Goal: Task Accomplishment & Management: Complete application form

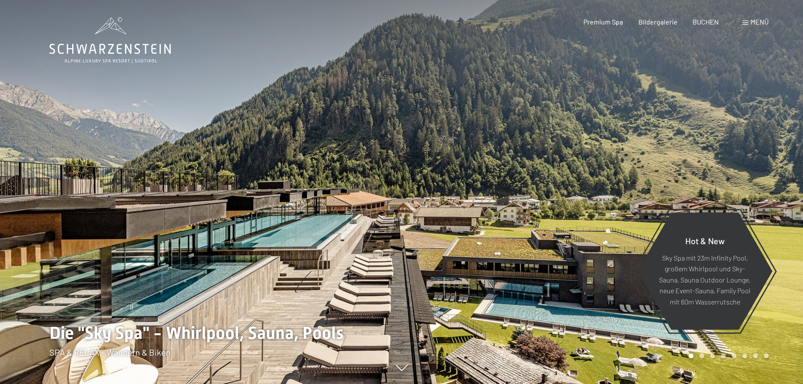
click at [767, 18] on span "Menü" at bounding box center [760, 22] width 18 height 8
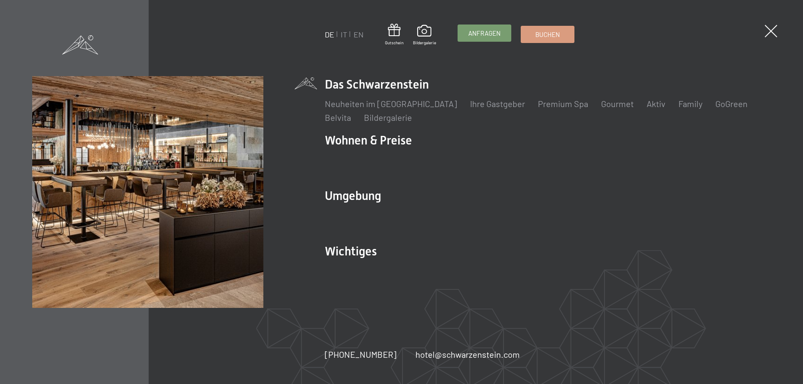
click at [495, 39] on link "Anfragen" at bounding box center [484, 33] width 53 height 16
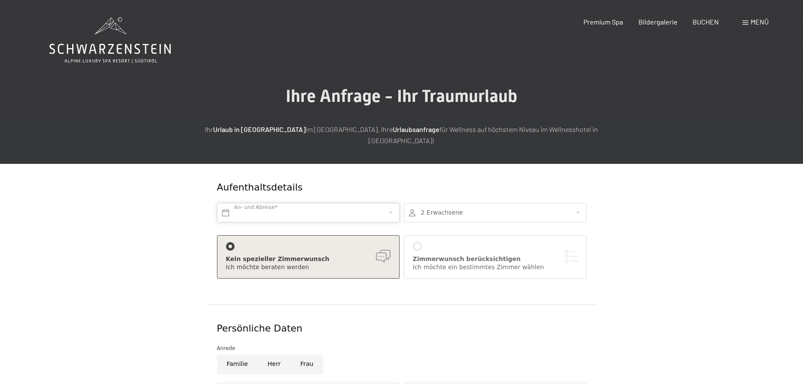
drag, startPoint x: 0, startPoint y: 0, endPoint x: 331, endPoint y: 200, distance: 386.9
click at [331, 203] on input "text" at bounding box center [308, 212] width 183 height 19
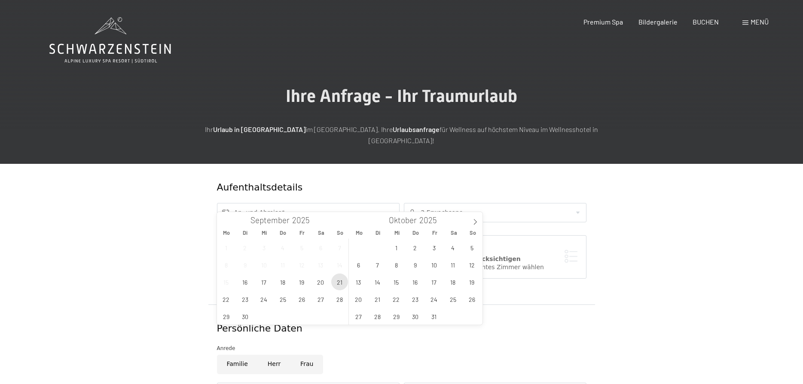
click at [342, 286] on span "21" at bounding box center [339, 281] width 17 height 17
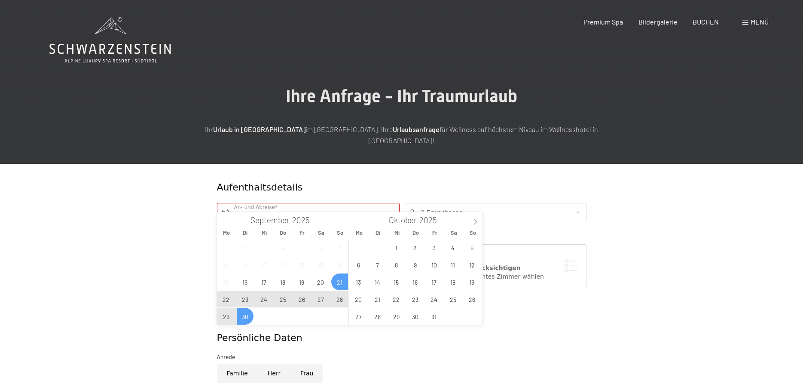
click at [247, 316] on span "30" at bounding box center [245, 316] width 17 height 17
type input "So. 21.09.2025 - Di. 30.09.2025"
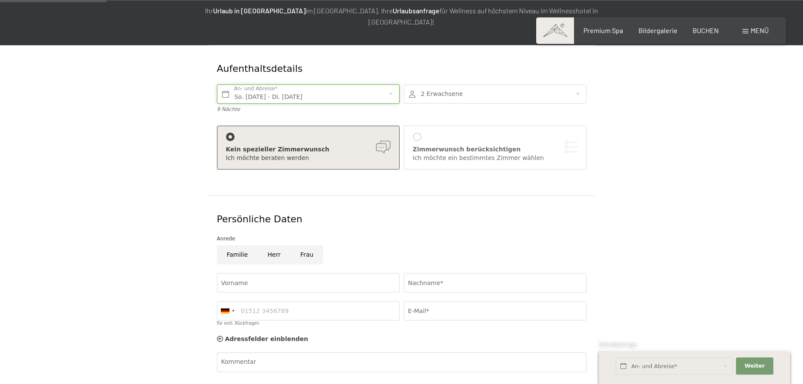
scroll to position [131, 0]
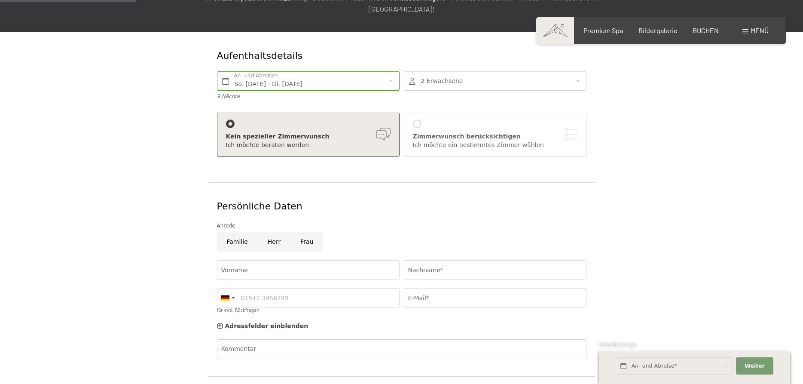
click at [275, 232] on input "Herr" at bounding box center [274, 241] width 33 height 19
radio input "true"
click at [265, 260] on input "Vorname" at bounding box center [308, 269] width 183 height 19
type input "Julian"
type input "Steible"
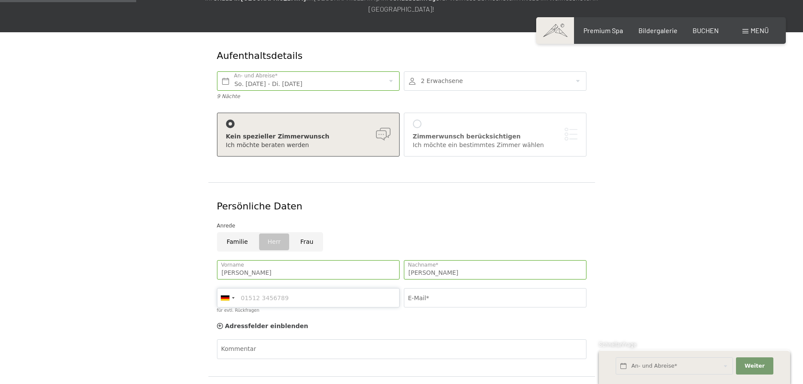
click at [309, 288] on input "für evtl. Rückfragen" at bounding box center [308, 297] width 183 height 19
type input "01701606618"
type input "julian.steible@gmail.com"
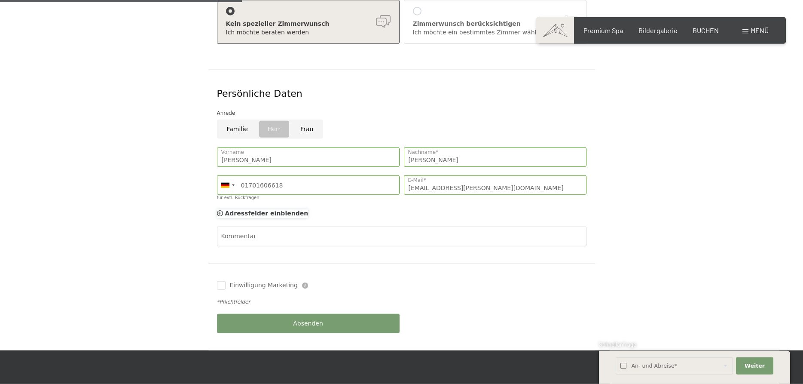
scroll to position [263, 0]
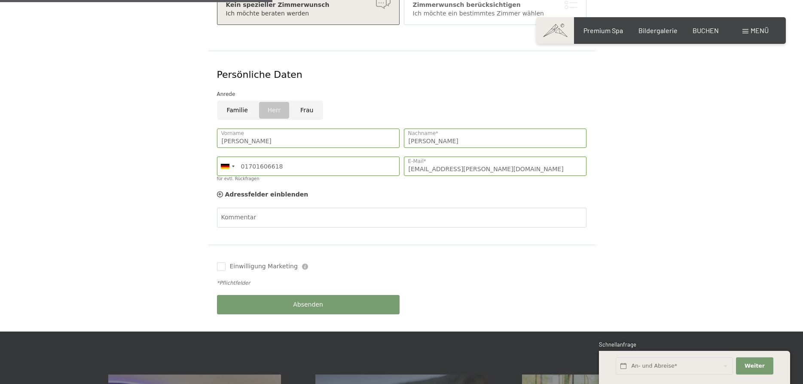
click at [268, 290] on div "Absenden" at bounding box center [308, 304] width 187 height 28
click at [274, 295] on button "Absenden" at bounding box center [308, 304] width 183 height 19
